Goal: Task Accomplishment & Management: Complete application form

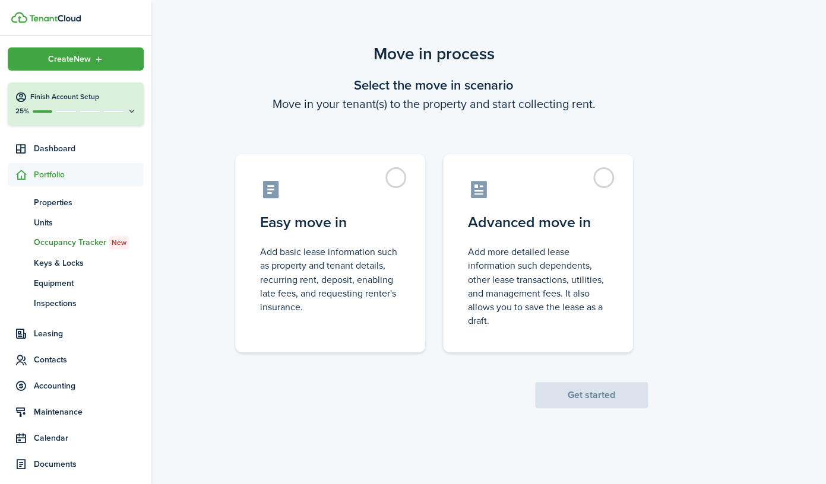
click at [52, 175] on span "Portfolio" at bounding box center [89, 175] width 110 height 12
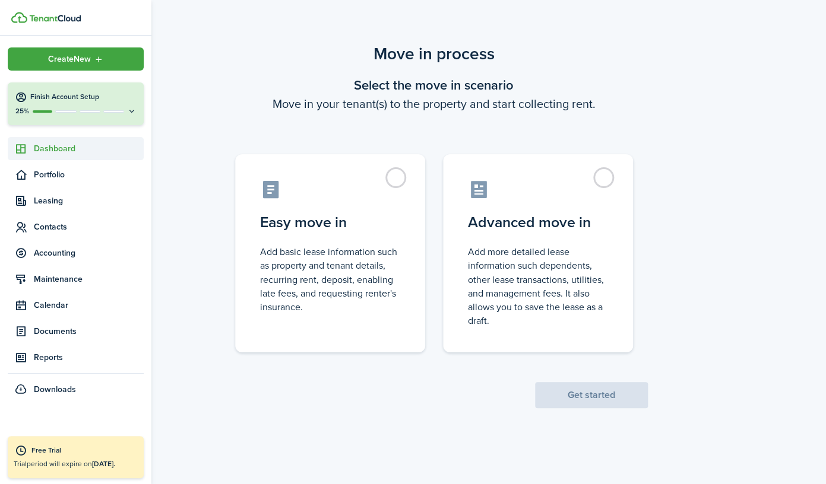
click at [57, 150] on span "Dashboard" at bounding box center [89, 148] width 110 height 12
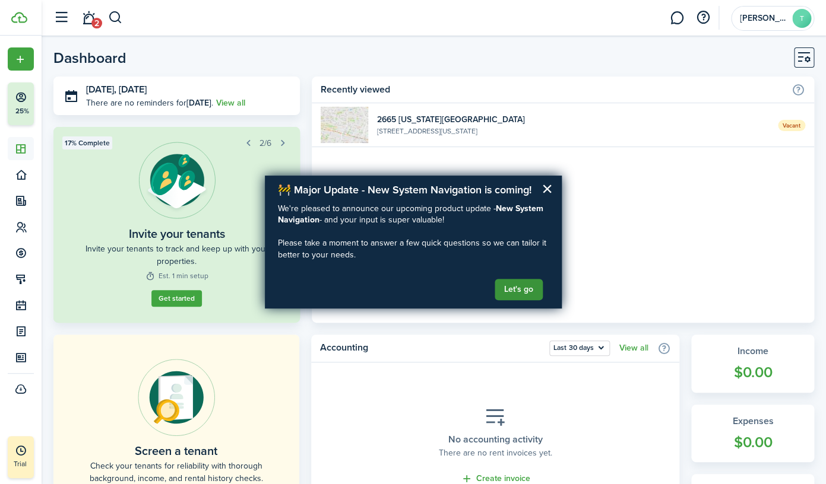
click at [515, 286] on button "Let's go" at bounding box center [518, 289] width 48 height 21
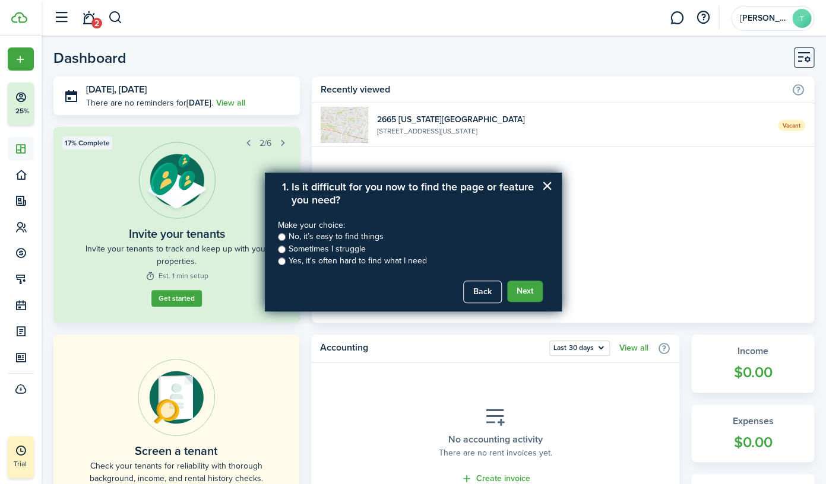
click at [283, 236] on input "No, it’s easy to find things" at bounding box center [282, 237] width 8 height 8
radio input "true"
click at [530, 297] on button "Next" at bounding box center [525, 291] width 36 height 21
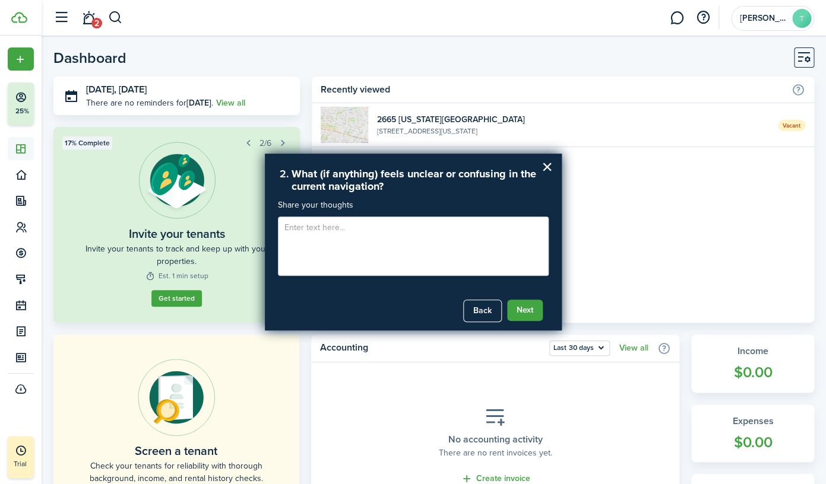
click at [452, 248] on textarea at bounding box center [413, 246] width 271 height 59
click at [525, 316] on button "Next" at bounding box center [525, 310] width 36 height 21
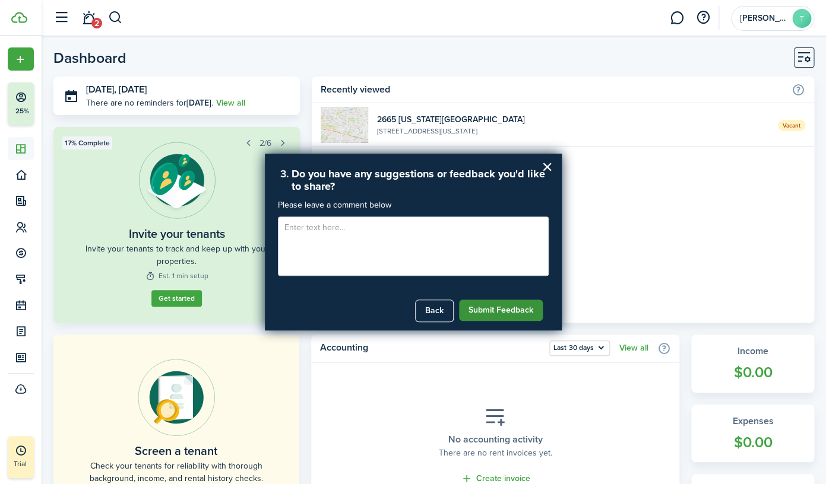
click at [525, 312] on button "Submit Feedback" at bounding box center [501, 310] width 84 height 21
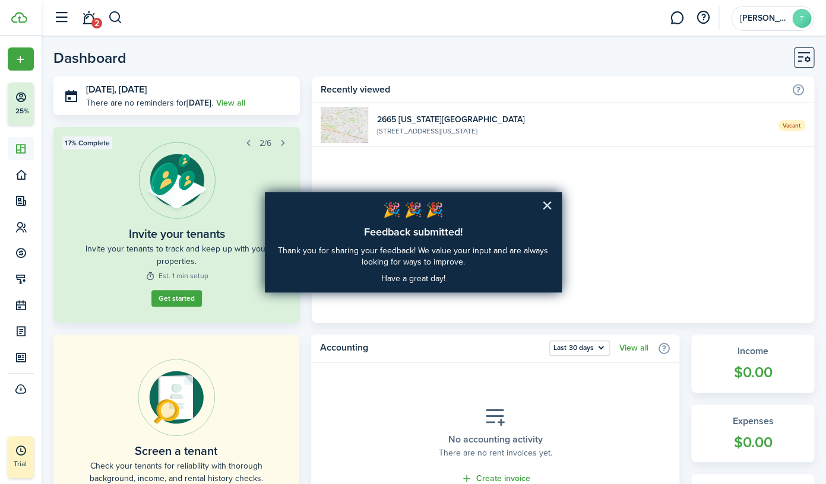
click at [551, 199] on button "×" at bounding box center [546, 205] width 11 height 19
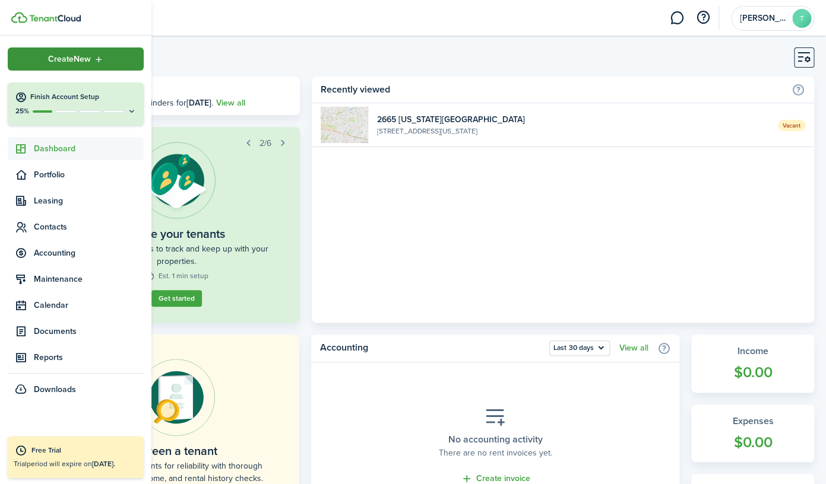
click at [24, 58] on div "Create New" at bounding box center [76, 58] width 136 height 23
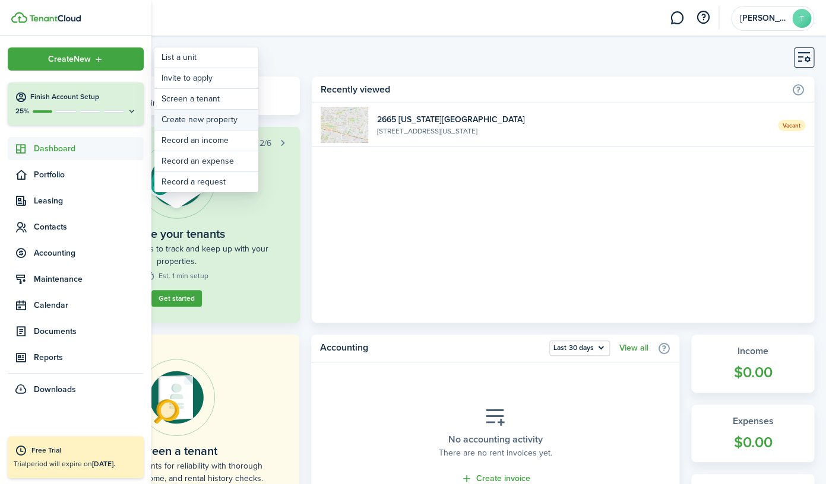
click at [223, 125] on link "Create new property" at bounding box center [206, 120] width 104 height 20
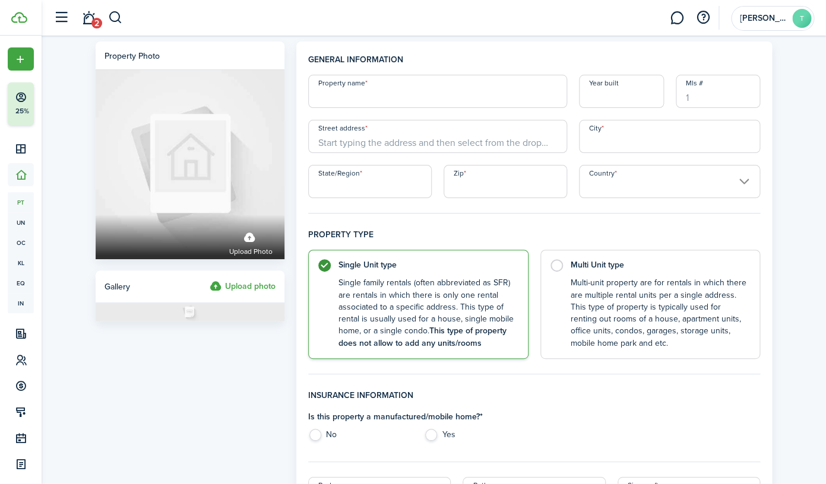
click at [402, 93] on input "Property name" at bounding box center [437, 91] width 259 height 33
type input "2730 Warehouse and Parking lot."
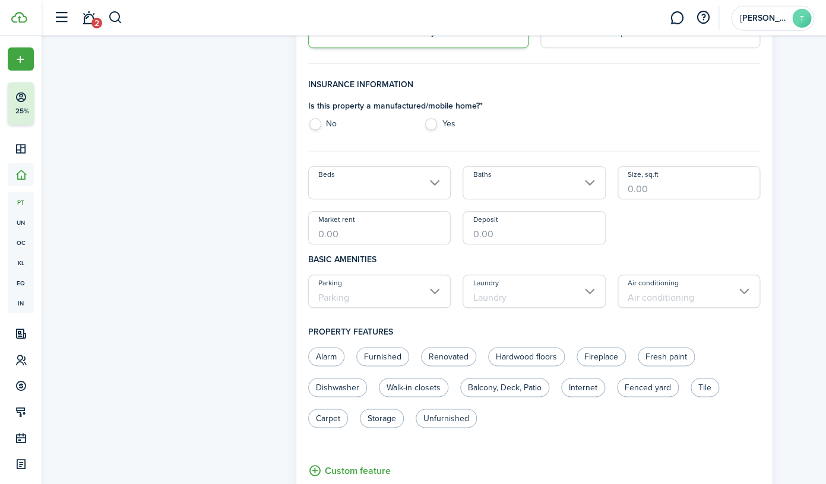
scroll to position [313, 0]
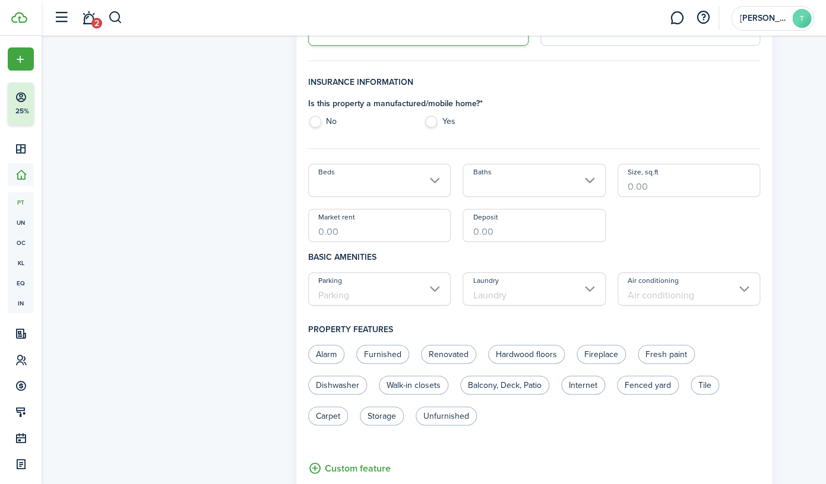
click at [316, 123] on label "No" at bounding box center [360, 125] width 104 height 18
radio input "true"
click at [341, 227] on input "Market rent" at bounding box center [379, 225] width 143 height 33
click at [551, 451] on unit-edit-features "Alarm Furnished Renovated Hardwood floors Fireplace Fresh paint Dishwasher Walk…" at bounding box center [534, 411] width 452 height 132
click at [330, 237] on input "$5,500.00" at bounding box center [379, 225] width 143 height 33
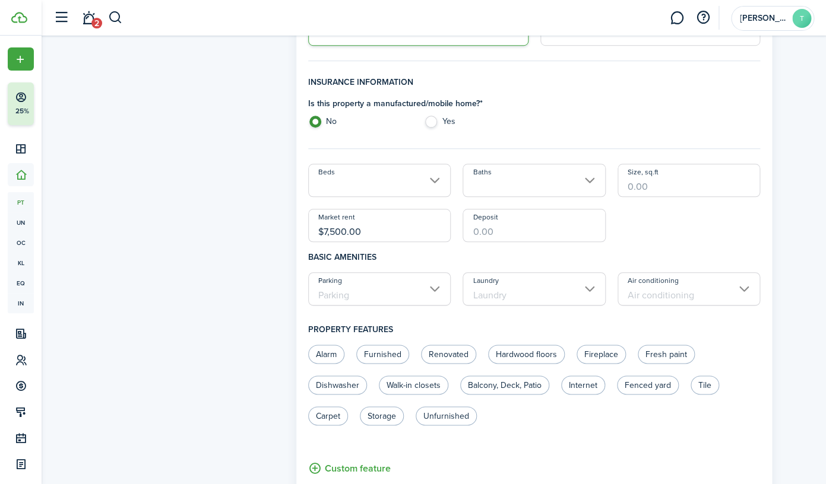
type input "$7,500.00"
click at [557, 436] on control-radio-group "Alarm Furnished Renovated Hardwood floors Fireplace Fresh paint Dishwasher Walk…" at bounding box center [528, 391] width 452 height 93
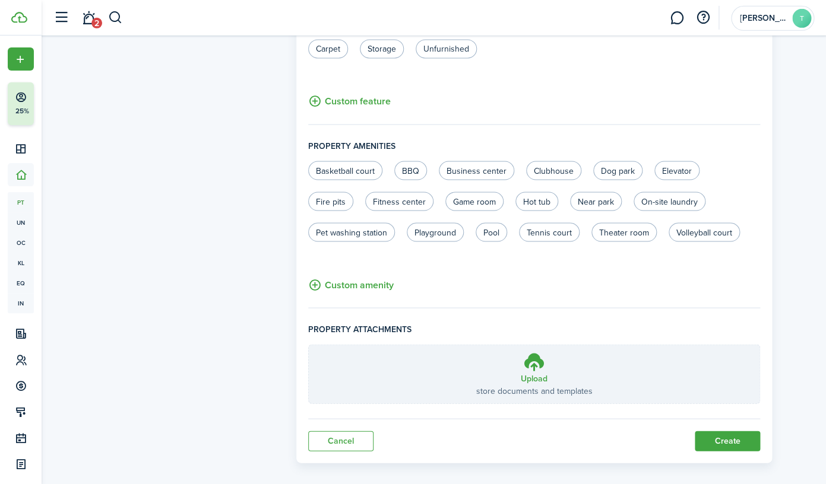
scroll to position [691, 0]
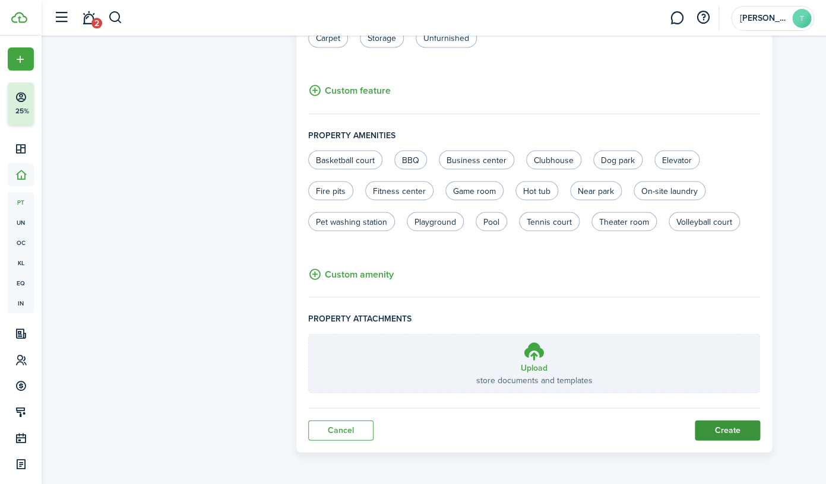
click at [714, 426] on button "Create" at bounding box center [726, 430] width 65 height 20
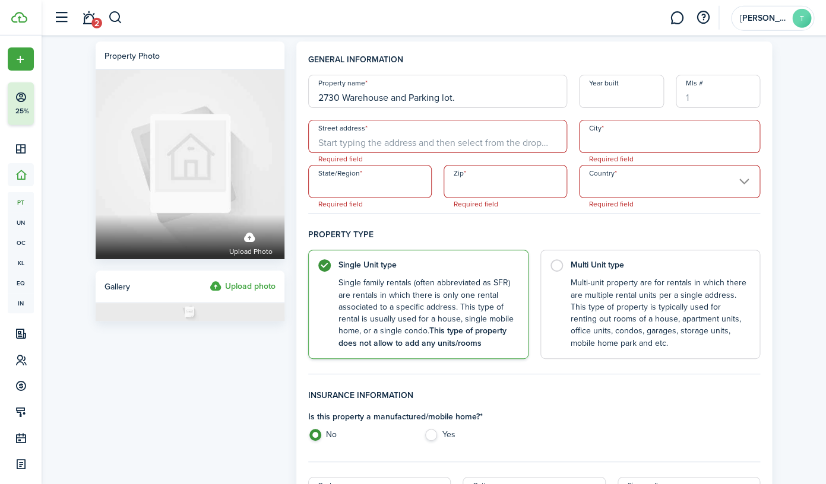
scroll to position [0, 0]
click at [450, 147] on input "Street address" at bounding box center [437, 136] width 259 height 33
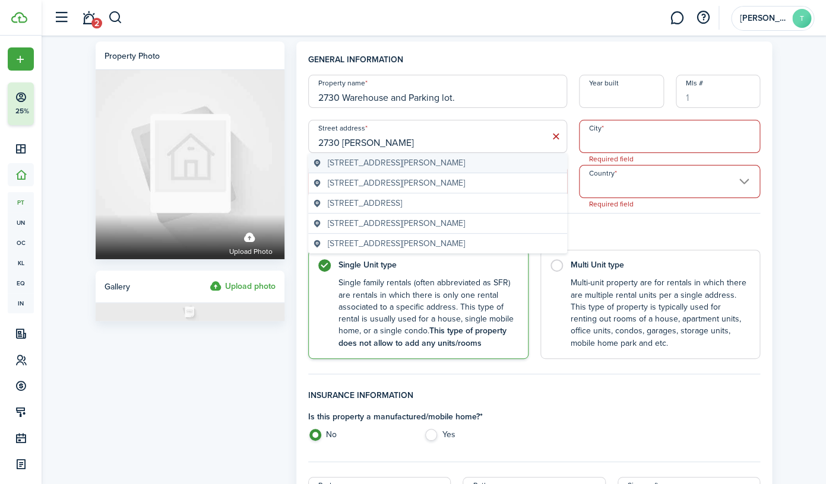
click at [465, 169] on span "[STREET_ADDRESS][PERSON_NAME]" at bounding box center [396, 163] width 137 height 12
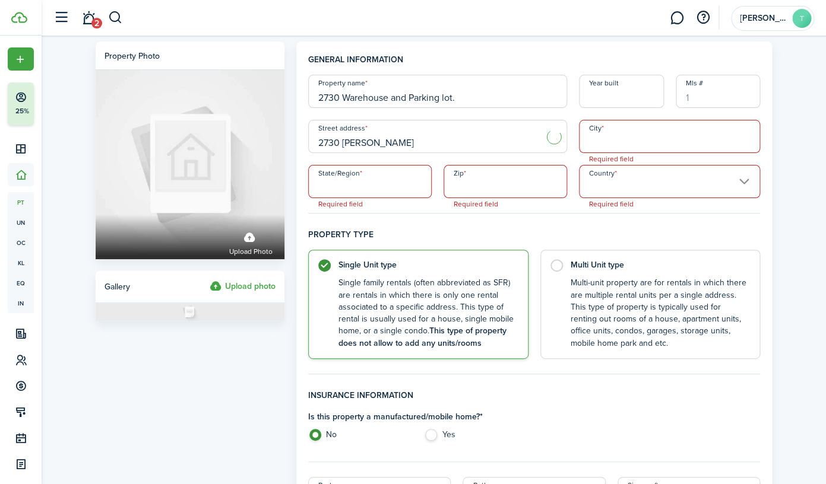
type input "[STREET_ADDRESS][PERSON_NAME]"
type input "[GEOGRAPHIC_DATA][PERSON_NAME]"
type input "MO"
type input "63103"
type input "[GEOGRAPHIC_DATA]"
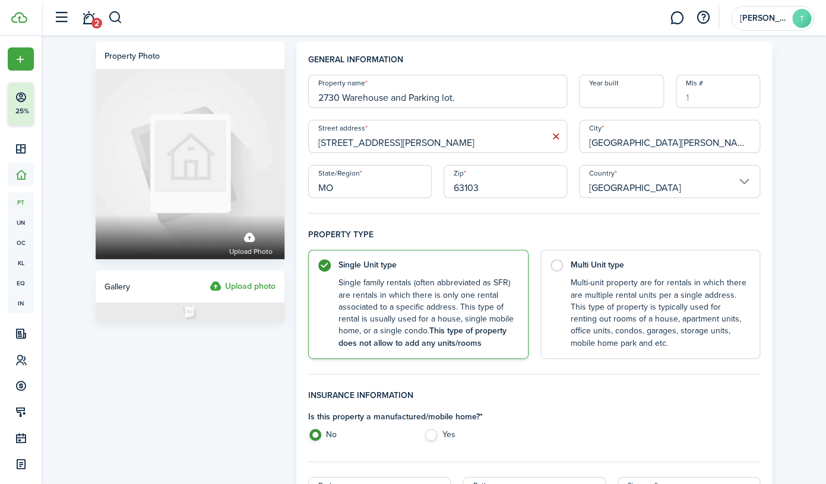
click at [581, 410] on h4 "Insurance information" at bounding box center [534, 399] width 452 height 21
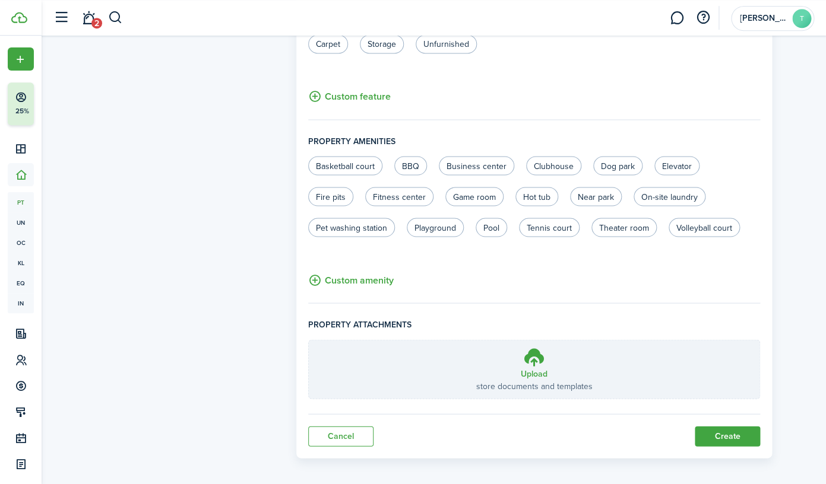
scroll to position [691, 0]
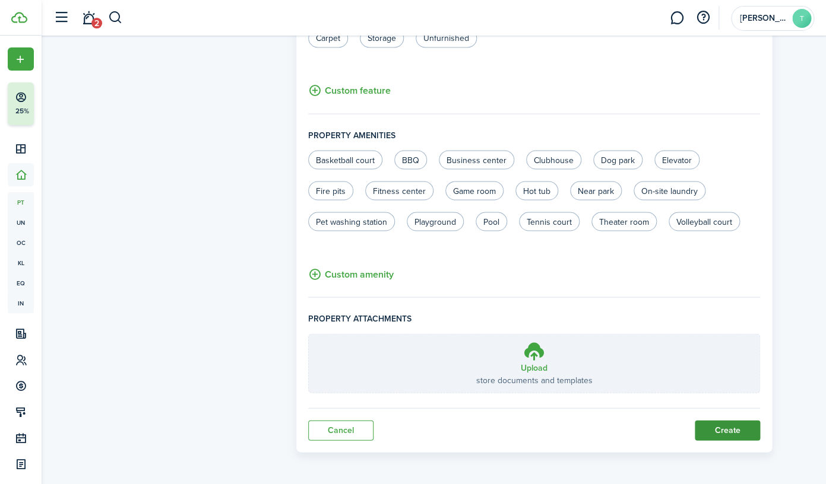
click at [715, 424] on button "Create" at bounding box center [726, 430] width 65 height 20
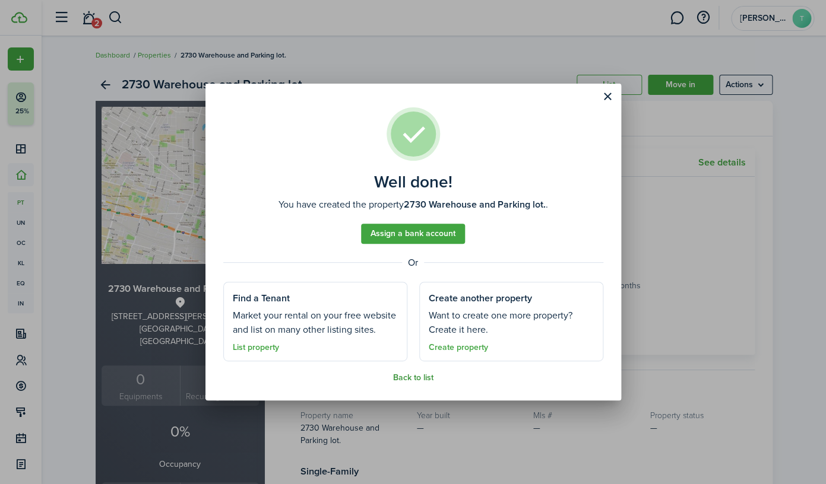
click at [410, 377] on link "Back to list" at bounding box center [413, 377] width 40 height 9
